Goal: Task Accomplishment & Management: Use online tool/utility

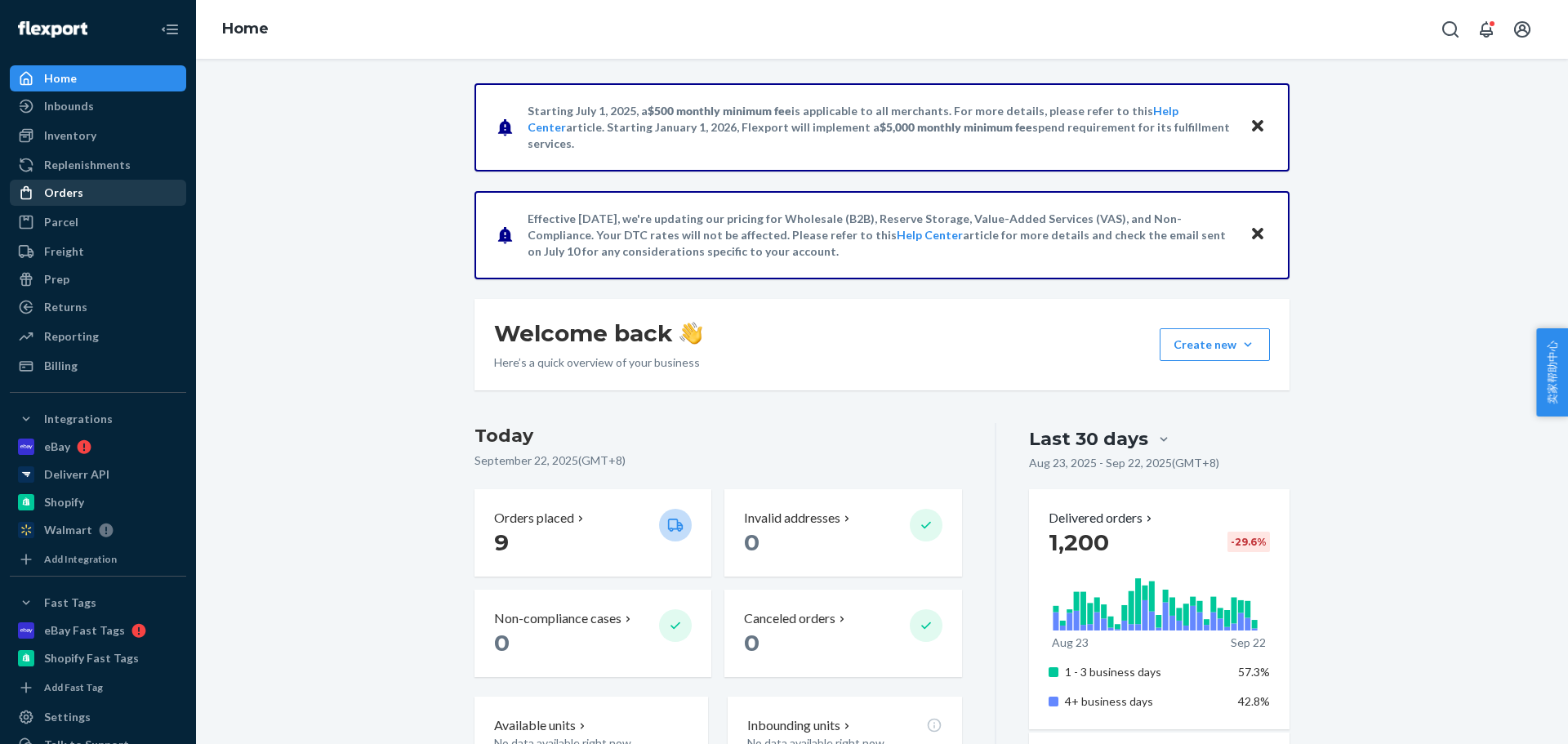
click at [83, 200] on div "Orders" at bounding box center [98, 193] width 173 height 23
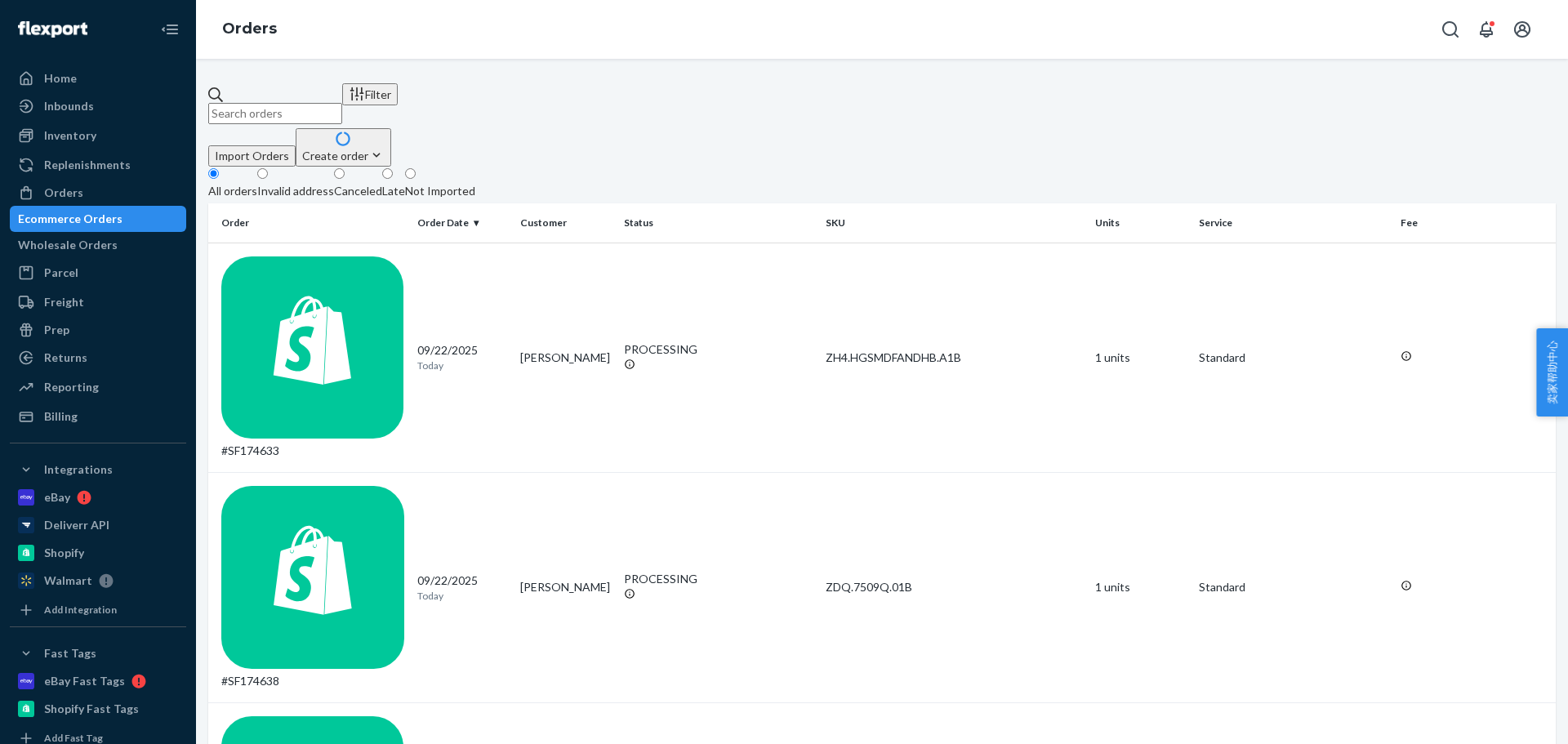
click at [342, 103] on input "text" at bounding box center [275, 113] width 134 height 21
paste input "[PERSON_NAME]"
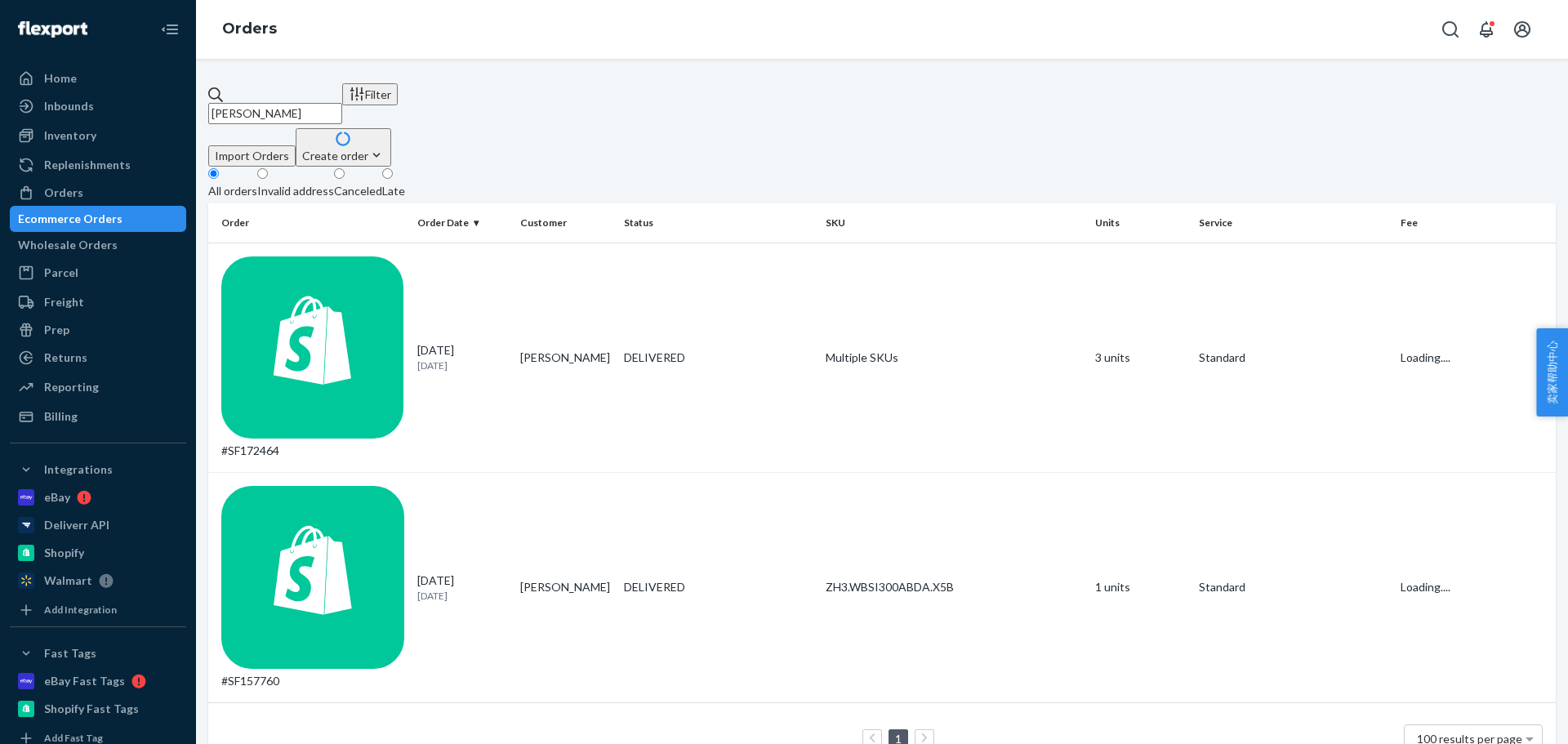
click at [342, 104] on input "[PERSON_NAME]" at bounding box center [275, 113] width 134 height 21
type input "[PERSON_NAME]"
click at [560, 255] on td "[PERSON_NAME]" at bounding box center [566, 358] width 104 height 230
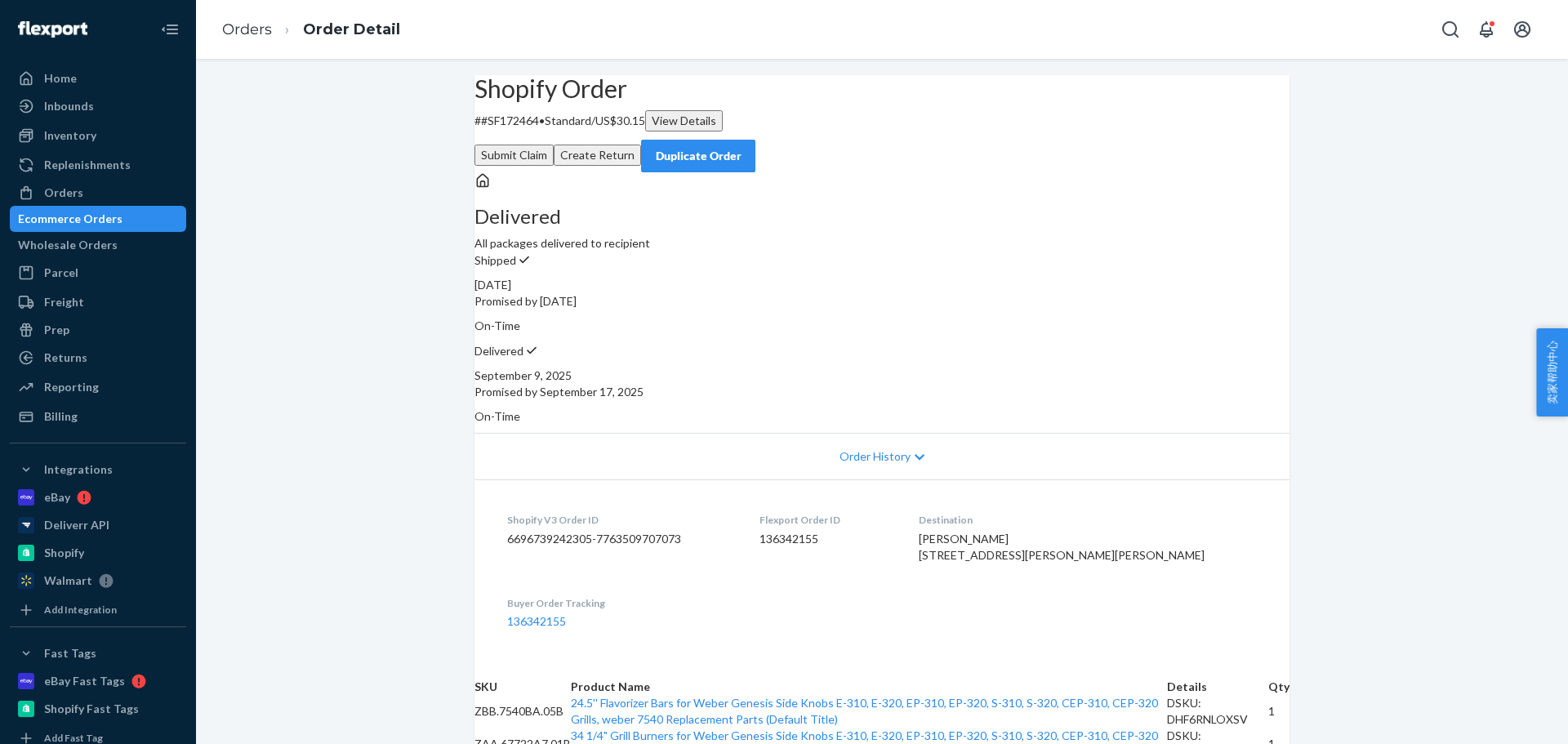
click at [104, 192] on div "Orders" at bounding box center [98, 193] width 173 height 23
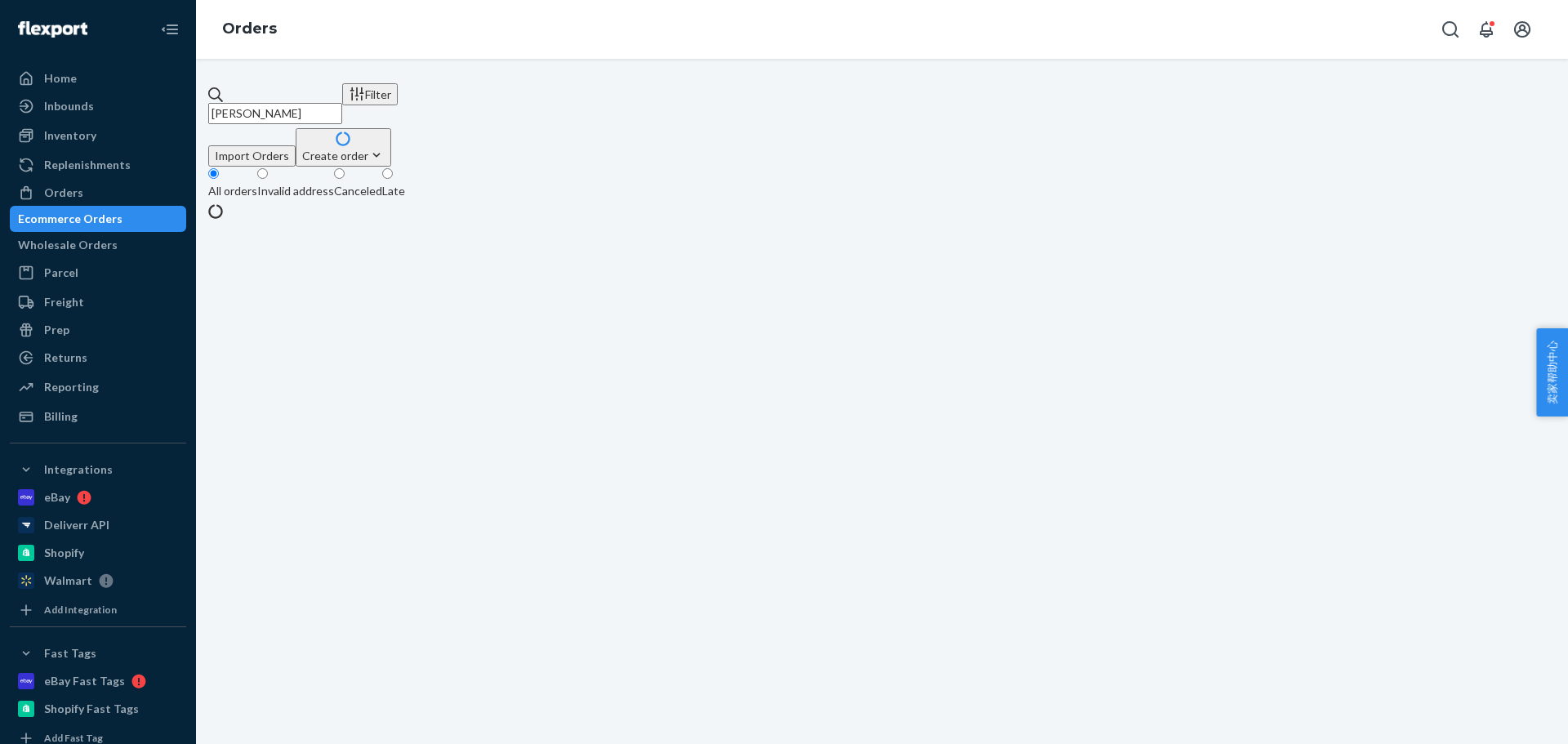
click at [342, 103] on input "[PERSON_NAME]" at bounding box center [275, 113] width 134 height 21
paste input "SF174032"
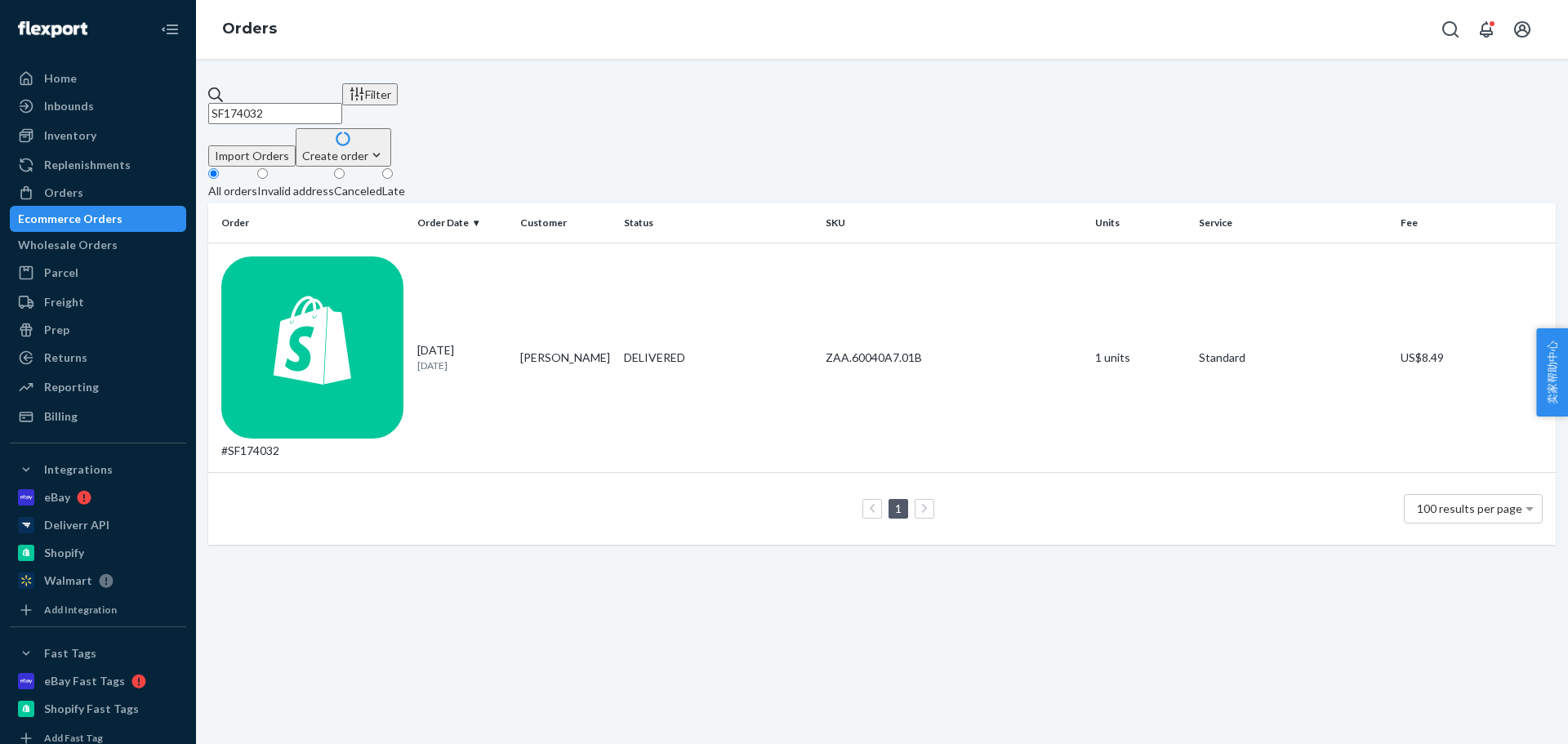
type input "SF174032"
click at [450, 358] on p "[DATE]" at bounding box center [462, 365] width 90 height 14
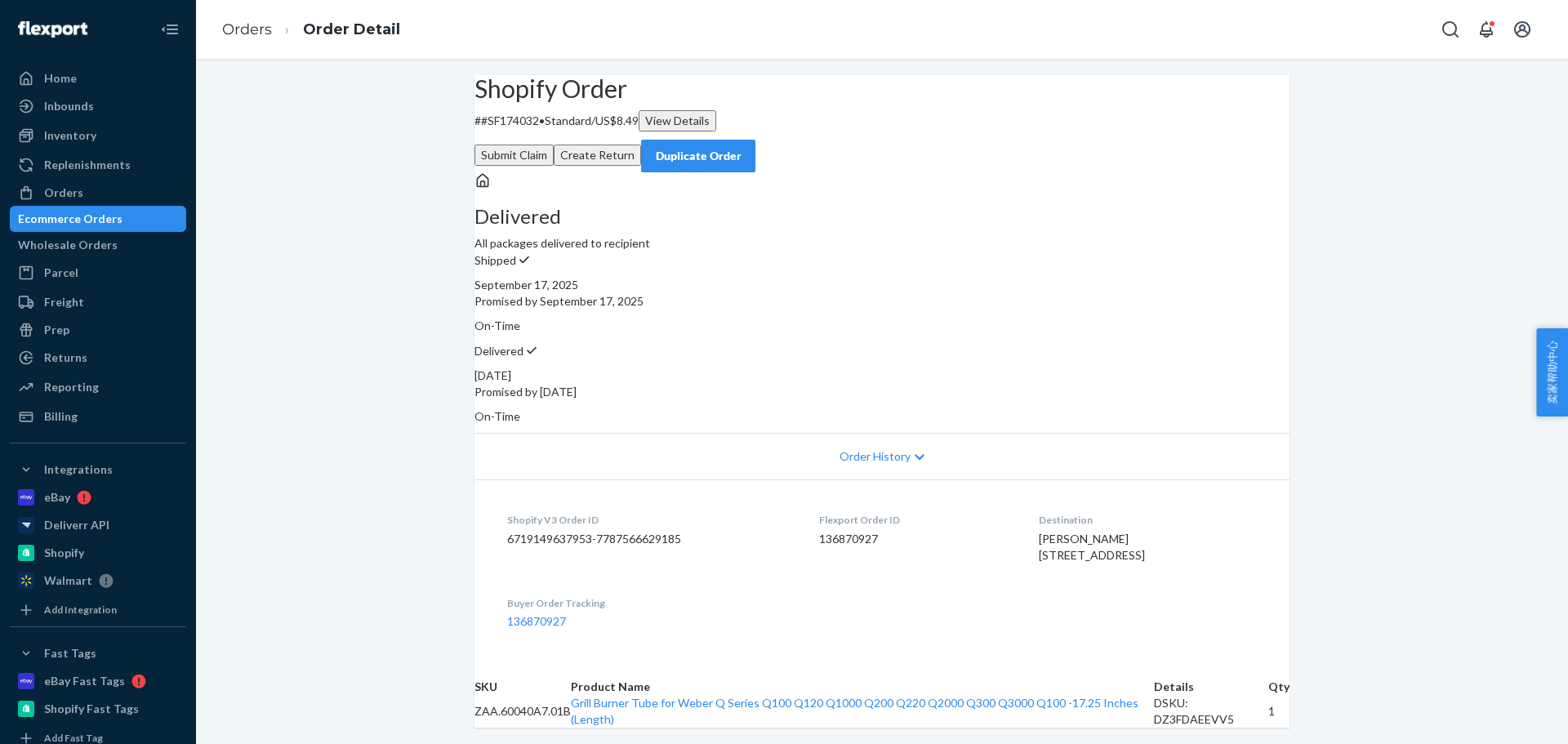
click at [641, 145] on button "Create Return" at bounding box center [598, 155] width 88 height 21
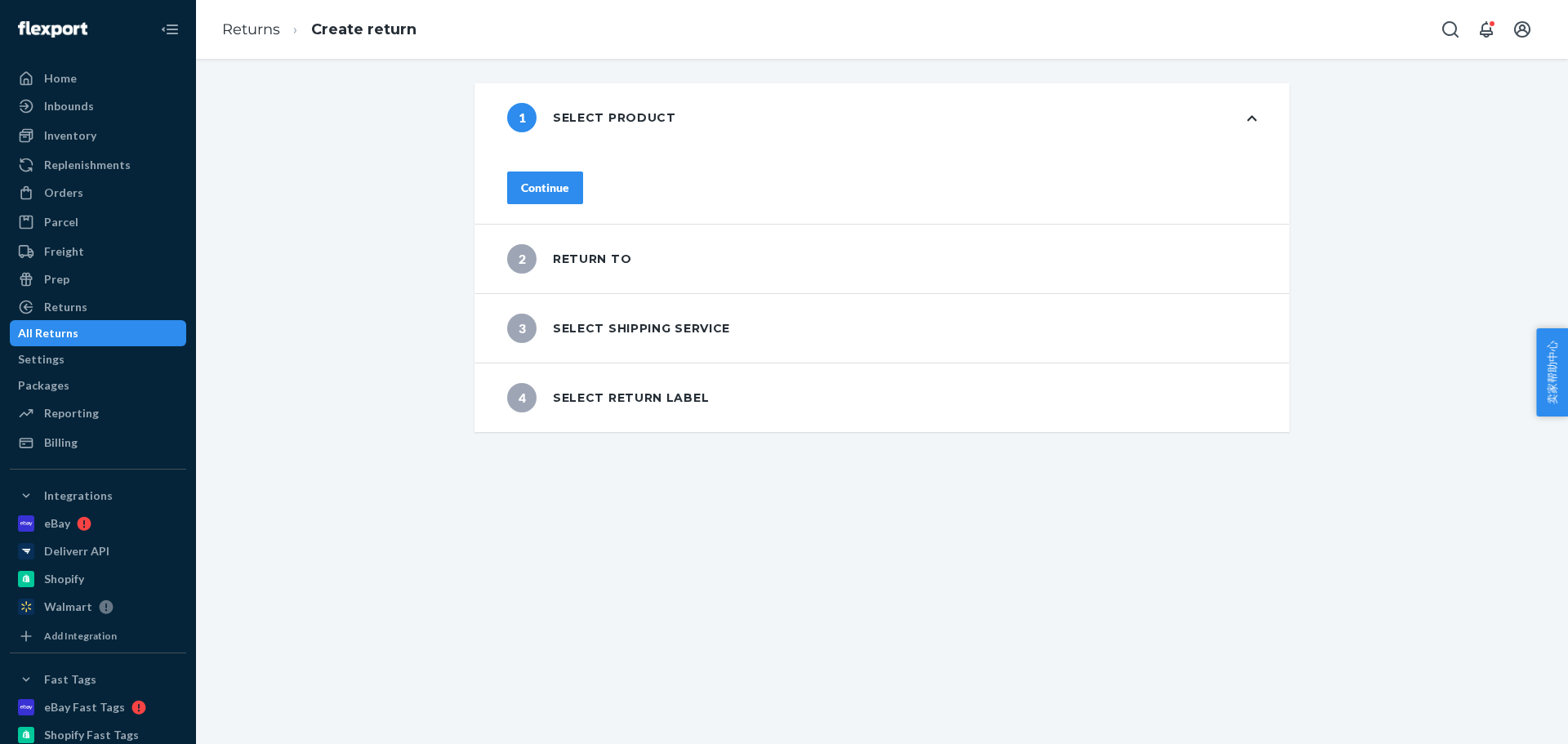
click at [357, 216] on div "1 Select product Continue 2 Return to 3 Select shipping service 4 Select return…" at bounding box center [882, 257] width 1347 height 348
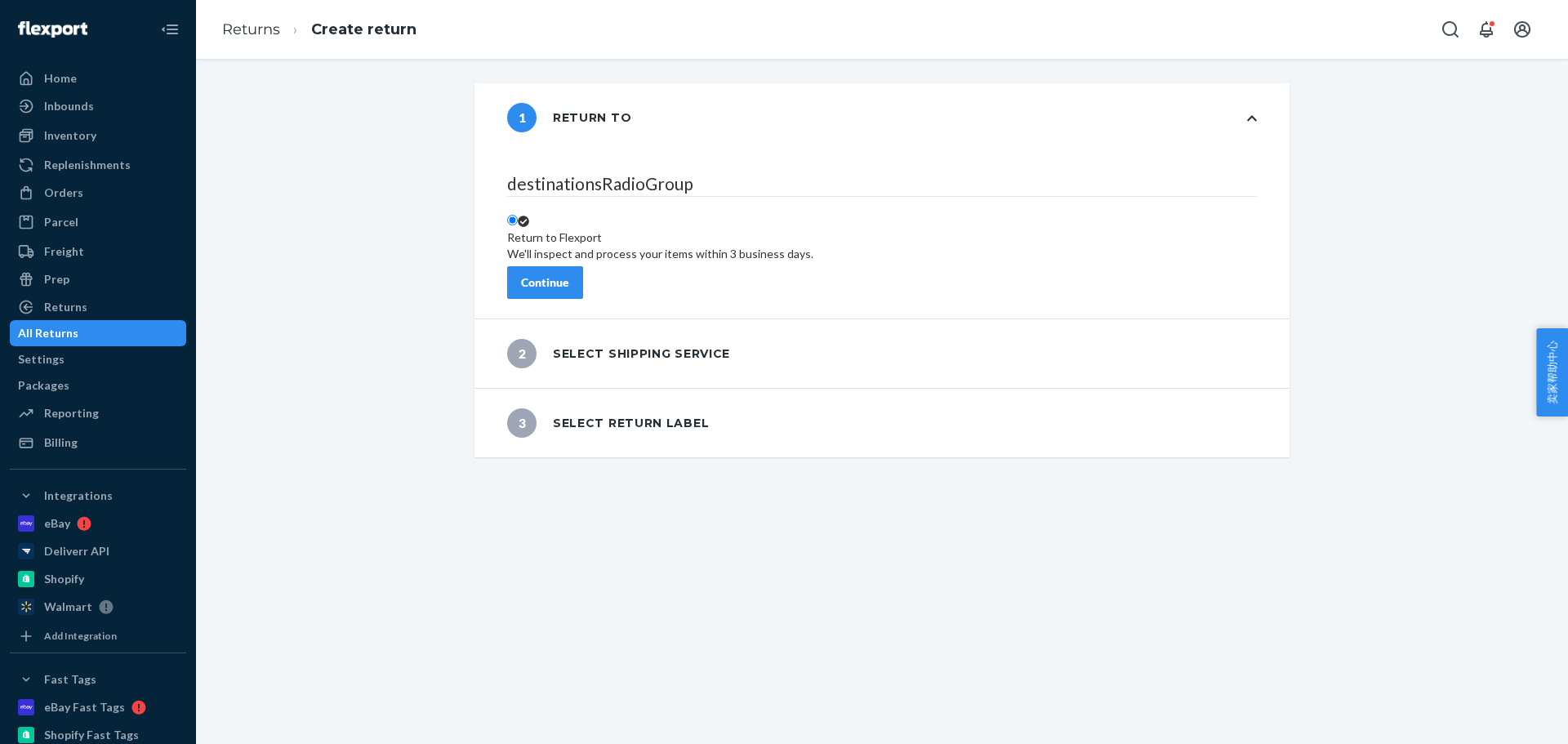
click at [569, 277] on div "Continue" at bounding box center [545, 282] width 48 height 16
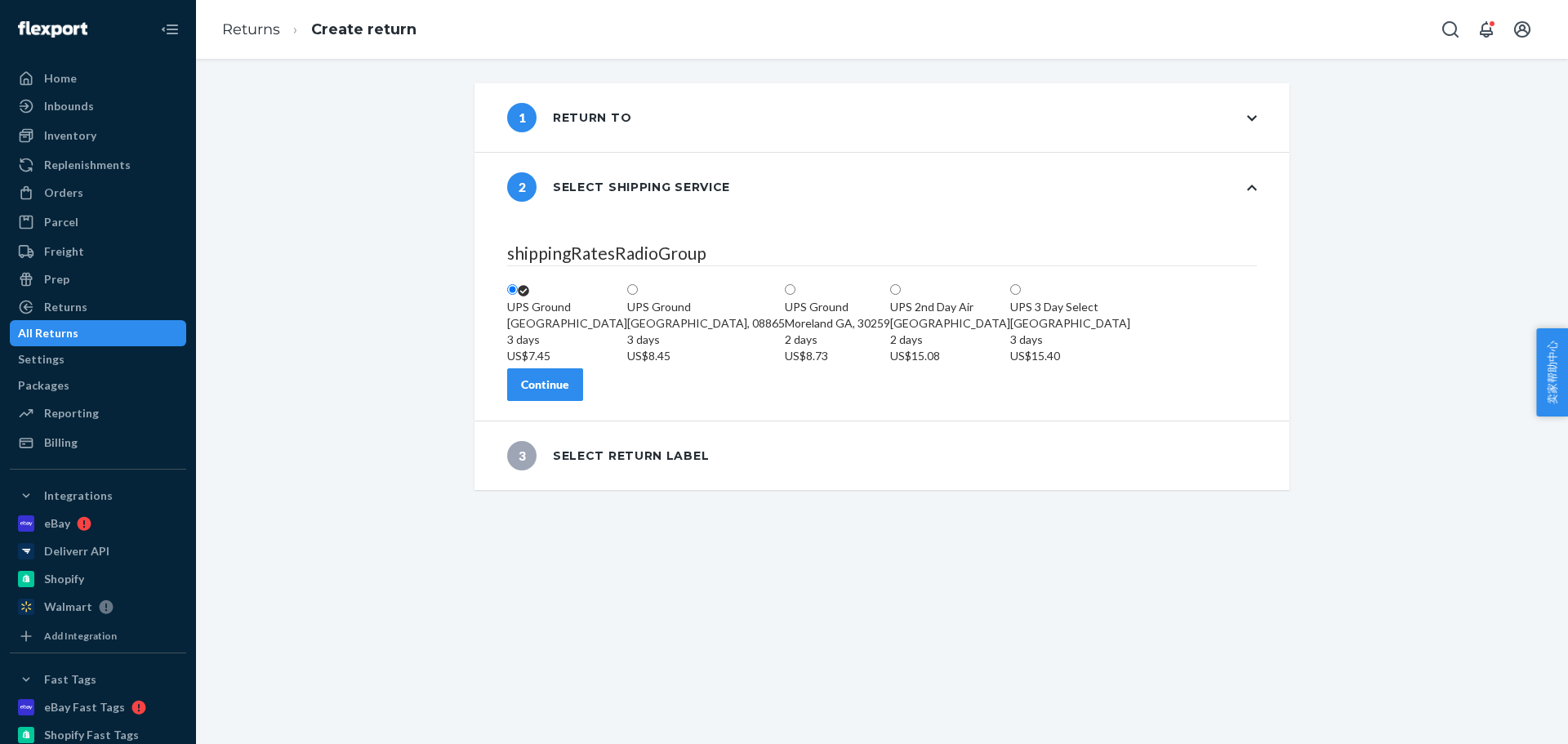
click at [569, 393] on div "Continue" at bounding box center [545, 384] width 48 height 16
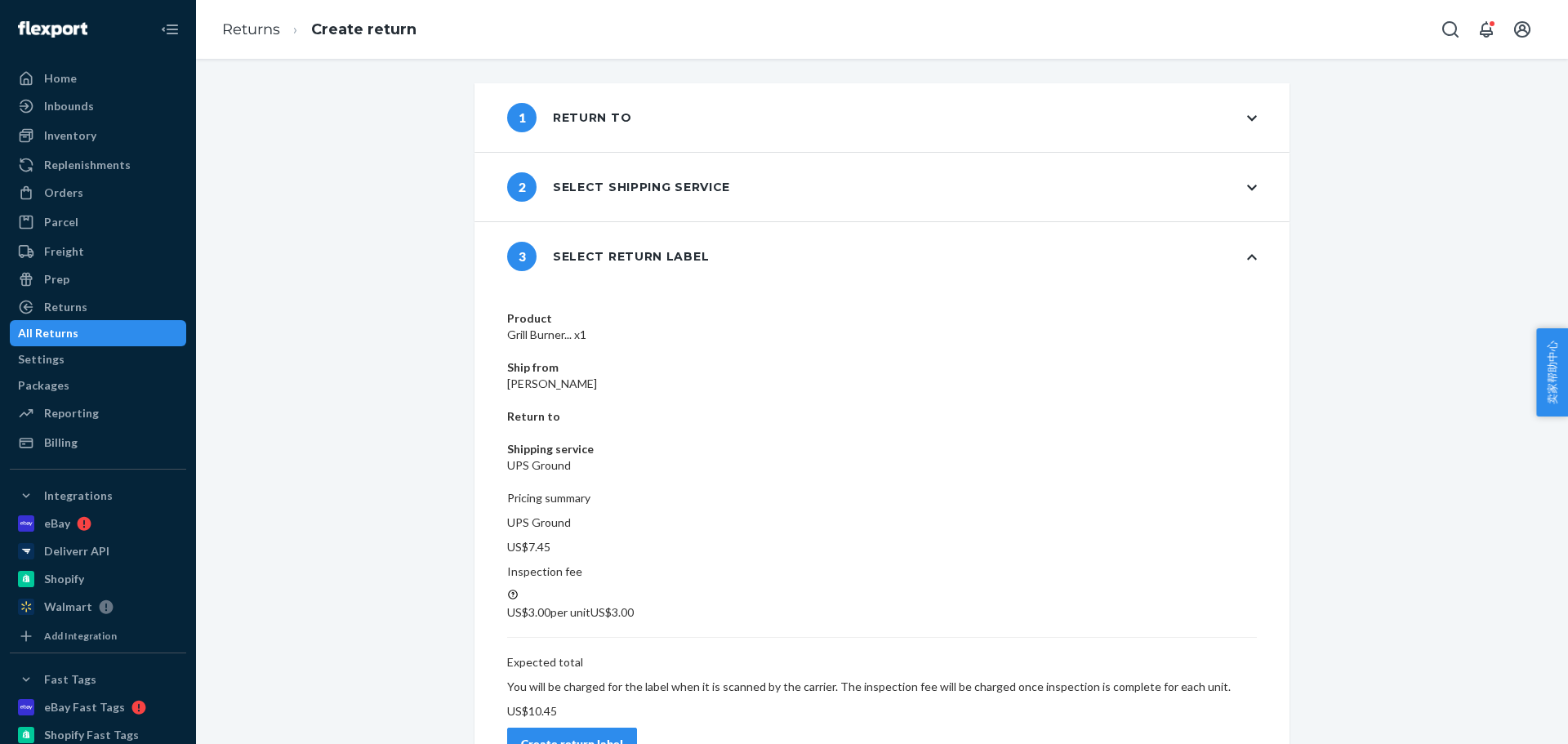
click at [637, 728] on button "Create return label" at bounding box center [572, 744] width 130 height 33
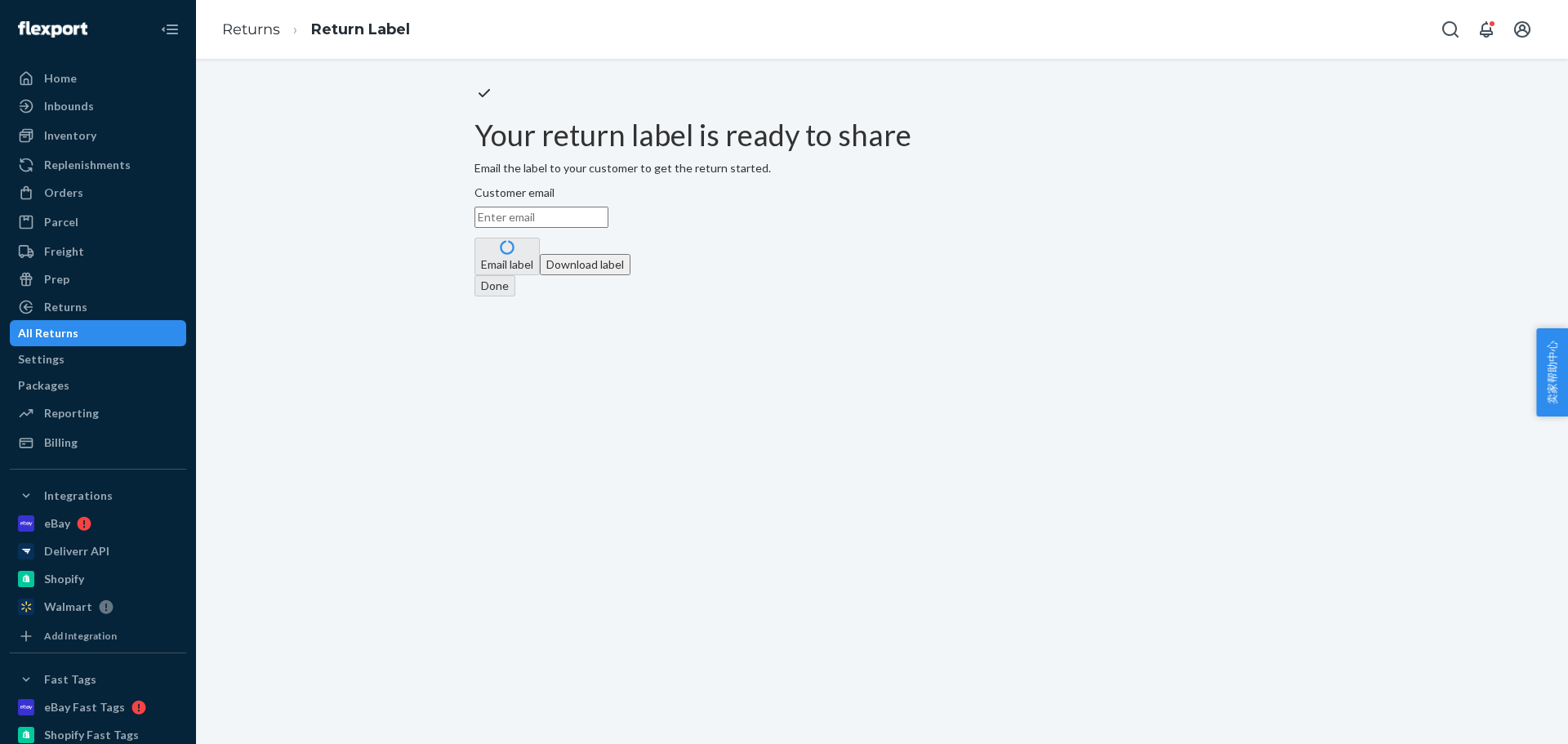
click at [631, 275] on button "Download label" at bounding box center [584, 264] width 90 height 21
